Goal: Book appointment/travel/reservation

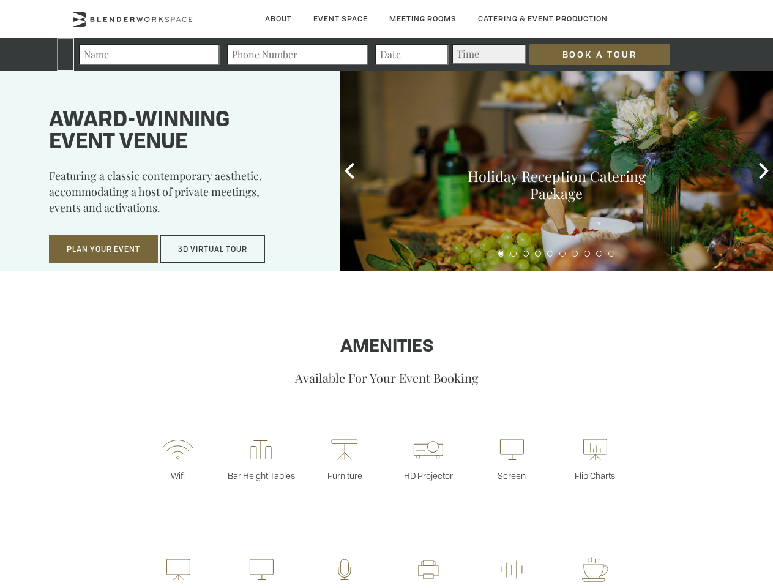
click at [590, 55] on input "Book a Tour" at bounding box center [600, 54] width 141 height 21
click at [103, 249] on button "Plan Your Event" at bounding box center [103, 249] width 109 height 28
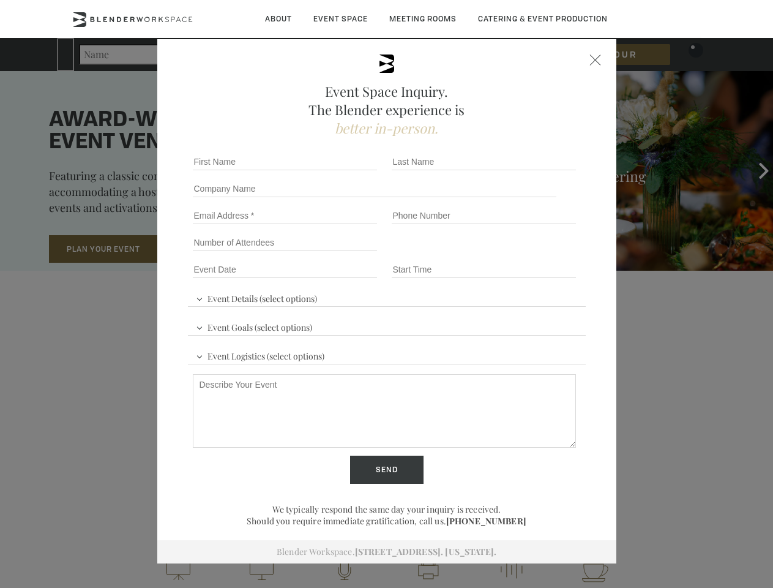
click at [213, 249] on button "3D Virtual Tour" at bounding box center [212, 249] width 105 height 28
click at [350, 171] on div "First name *" at bounding box center [287, 161] width 199 height 27
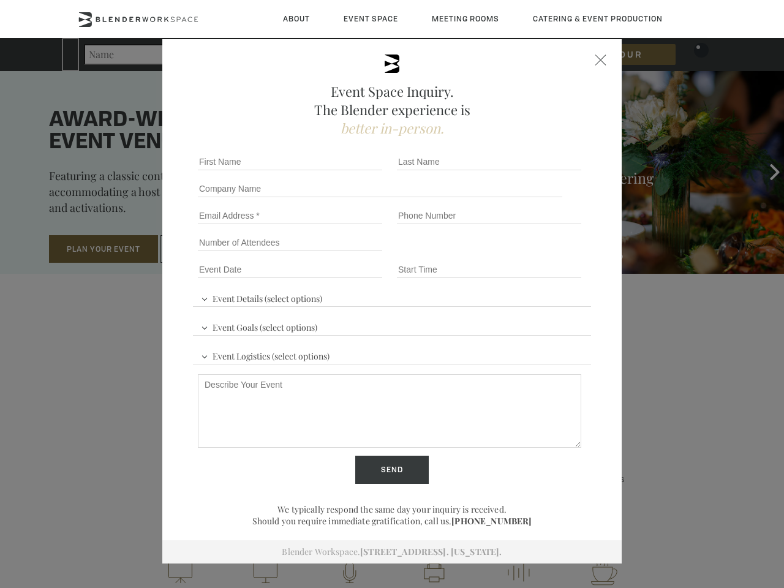
click at [764, 171] on div "Event Space Inquiry. The Blender experience is better in-person. Event Details …" at bounding box center [392, 294] width 784 height 588
click at [502, 254] on fieldset "Number of Attendees Budget Range" at bounding box center [392, 242] width 398 height 27
click at [514, 254] on fieldset "Number of Attendees Budget Range" at bounding box center [392, 242] width 398 height 27
click at [526, 254] on fieldset "Number of Attendees Budget Range" at bounding box center [392, 242] width 398 height 27
click at [538, 254] on fieldset "Number of Attendees Budget Range" at bounding box center [392, 242] width 398 height 27
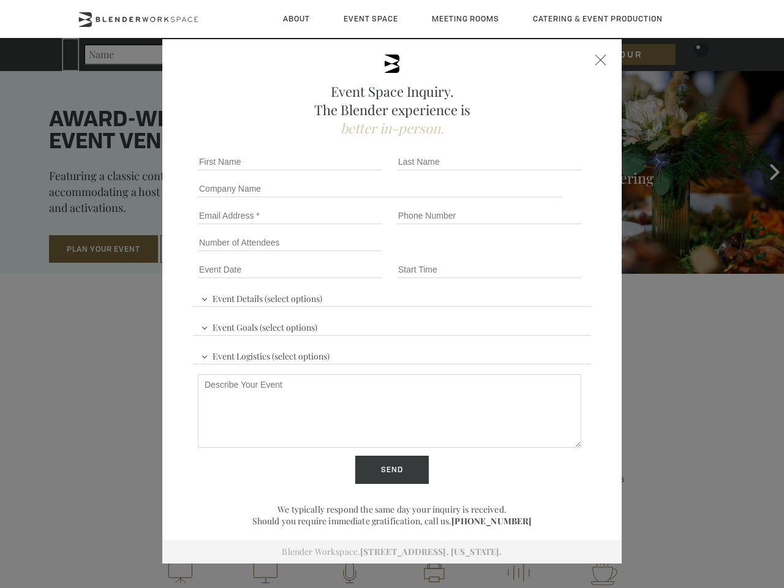
click at [551, 254] on fieldset "Number of Attendees Budget Range" at bounding box center [392, 242] width 398 height 27
